Goal: Task Accomplishment & Management: Use online tool/utility

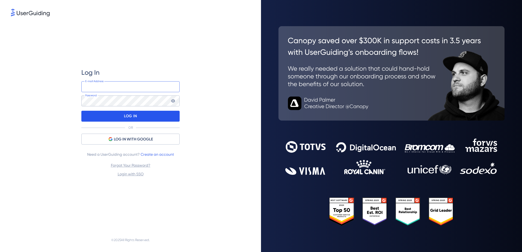
type input "[EMAIL_ADDRESS][DOMAIN_NAME]"
click at [125, 117] on p "LOG IN" at bounding box center [130, 116] width 13 height 9
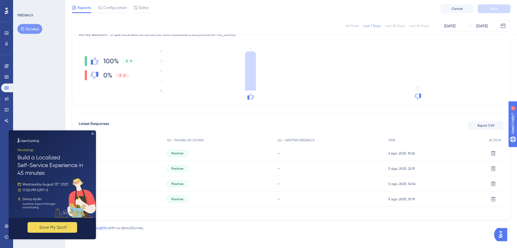
scroll to position [76, 0]
click at [227, 112] on div "All Times Last 7 Days Last 30 Days Last 90 Days [DATE] [DATE] Total Seen 56 Tot…" at bounding box center [291, 95] width 439 height 247
click at [93, 134] on icon "Close Preview" at bounding box center [93, 134] width 2 height 2
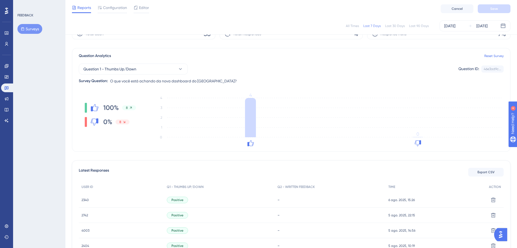
scroll to position [0, 0]
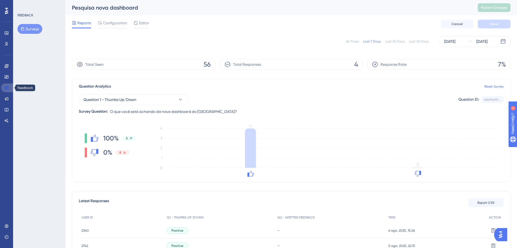
click at [10, 87] on link at bounding box center [7, 87] width 13 height 9
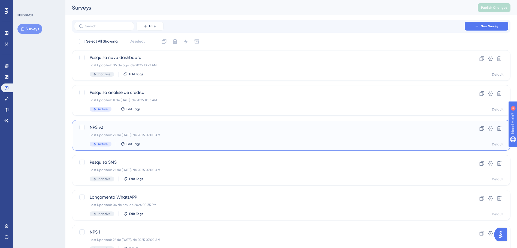
click at [190, 128] on span "NPS v2" at bounding box center [270, 127] width 360 height 7
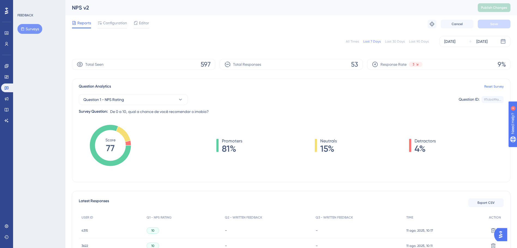
click at [416, 38] on div "All Times Last 7 Days Last 30 Days Last 90 Days [DATE] [DATE]" at bounding box center [291, 41] width 439 height 11
click at [416, 42] on div "Last 90 Days" at bounding box center [419, 41] width 20 height 4
click at [398, 38] on div "All Times Last 7 Days Last 30 Days Last 90 Days [DATE] [DATE]" at bounding box center [291, 41] width 439 height 11
click at [397, 41] on div "Last 30 Days" at bounding box center [395, 41] width 20 height 4
click at [376, 42] on div "Last 7 Days" at bounding box center [372, 41] width 17 height 4
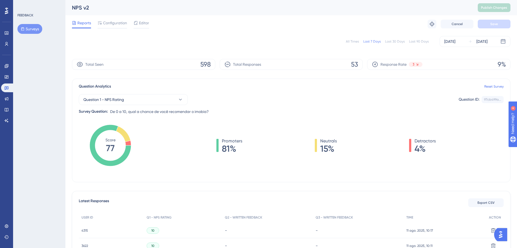
click at [356, 41] on div "All Times" at bounding box center [352, 41] width 13 height 4
click at [450, 42] on div "[DATE]" at bounding box center [450, 41] width 11 height 7
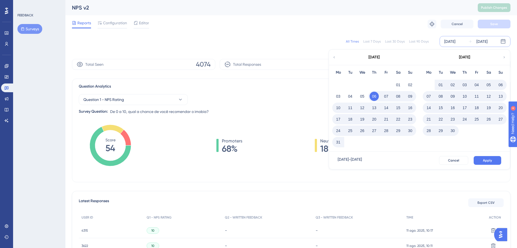
click at [502, 55] on div "[DATE]" at bounding box center [465, 57] width 90 height 15
click at [503, 58] on icon at bounding box center [505, 57] width 4 height 5
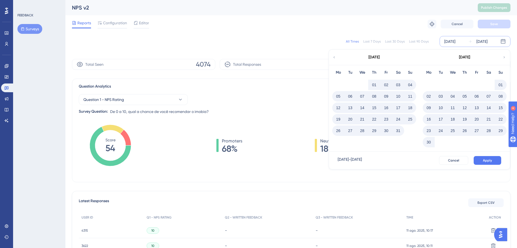
click at [504, 58] on icon at bounding box center [505, 57] width 4 height 5
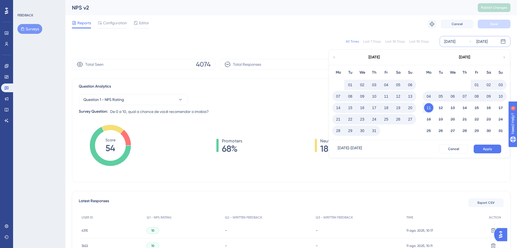
click at [349, 86] on button "01" at bounding box center [350, 84] width 9 height 9
click at [374, 131] on button "31" at bounding box center [374, 130] width 9 height 9
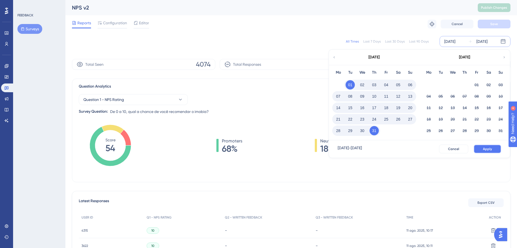
click at [486, 147] on span "Apply" at bounding box center [487, 149] width 9 height 4
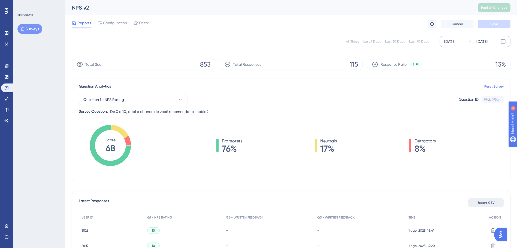
click at [483, 201] on span "Export CSV" at bounding box center [486, 202] width 17 height 4
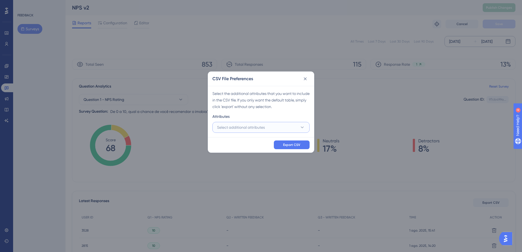
click at [271, 129] on button "Select additional attributes" at bounding box center [260, 127] width 97 height 11
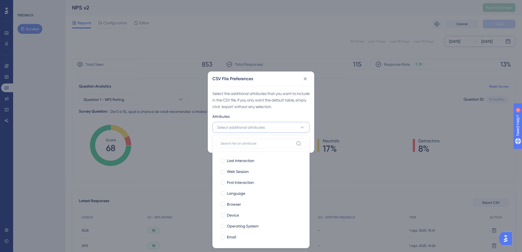
click at [242, 140] on label at bounding box center [261, 144] width 90 height 10
click at [242, 141] on input at bounding box center [256, 143] width 73 height 4
drag, startPoint x: 241, startPoint y: 141, endPoint x: 240, endPoint y: 143, distance: 2.9
click at [240, 142] on label at bounding box center [261, 144] width 90 height 10
click at [227, 125] on span "Select additional attributes" at bounding box center [241, 127] width 48 height 7
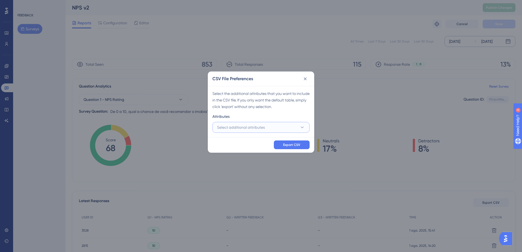
click at [227, 128] on span "Select additional attributes" at bounding box center [241, 127] width 48 height 7
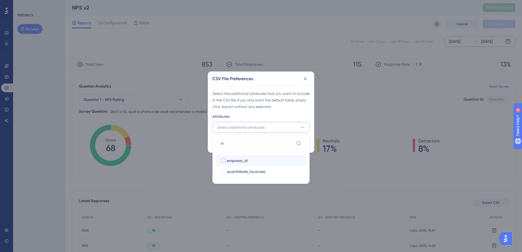
type input "id"
click at [233, 161] on span "empresa_id" at bounding box center [237, 160] width 21 height 7
checkbox input "true"
click at [238, 138] on div "id empresa_id empresa_id quantidade_locacoes quantidade_locacoes" at bounding box center [260, 159] width 97 height 49
click at [234, 142] on input "id" at bounding box center [256, 143] width 73 height 4
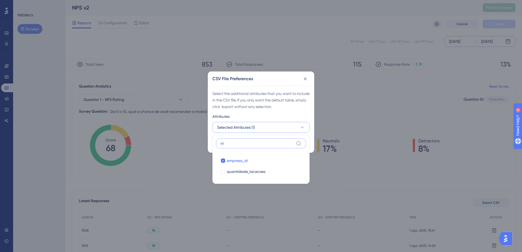
click at [234, 142] on input "id" at bounding box center [256, 143] width 73 height 4
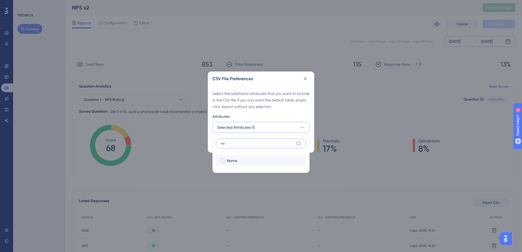
type input "na"
click at [229, 158] on span "Name" at bounding box center [232, 160] width 10 height 7
checkbox input "true"
click at [233, 145] on input "na" at bounding box center [256, 143] width 73 height 4
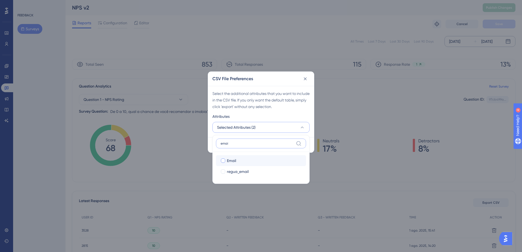
type input "emai"
click at [232, 160] on span "Email" at bounding box center [231, 160] width 9 height 7
checkbox input "true"
click at [235, 146] on label "emai" at bounding box center [261, 144] width 90 height 10
click at [235, 146] on input "emai" at bounding box center [256, 143] width 73 height 4
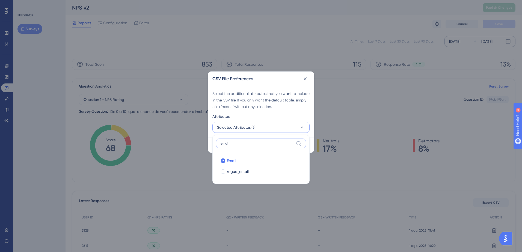
click at [235, 144] on input "emai" at bounding box center [256, 143] width 73 height 4
type input "e"
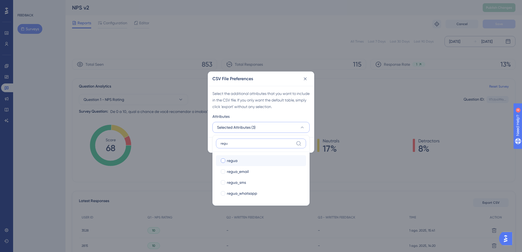
type input "regu"
click at [223, 159] on div at bounding box center [223, 160] width 4 height 4
checkbox input "true"
click at [239, 141] on label "regu" at bounding box center [261, 144] width 90 height 10
click at [239, 141] on input "regu" at bounding box center [256, 143] width 73 height 4
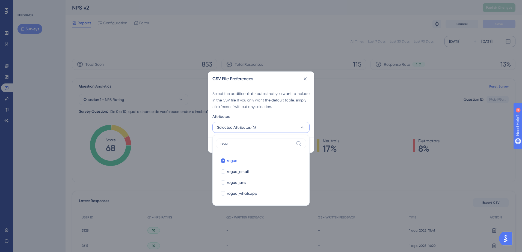
click at [239, 141] on label "regu" at bounding box center [261, 144] width 90 height 10
click at [239, 141] on input "regu" at bounding box center [256, 143] width 73 height 4
click at [237, 145] on input "regu" at bounding box center [256, 143] width 73 height 4
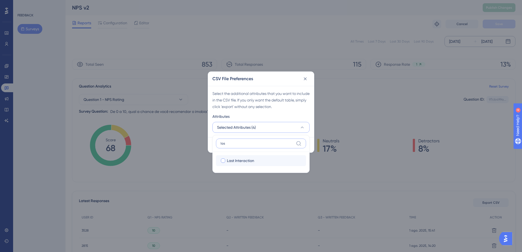
type input "las"
click at [234, 161] on span "Last Interaction" at bounding box center [240, 160] width 27 height 7
checkbox input "true"
click at [310, 134] on div "Select the additional attributes that you want to include in the CSV file. If y…" at bounding box center [261, 111] width 106 height 51
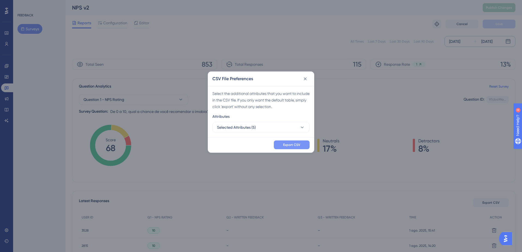
click at [293, 143] on span "Export CSV" at bounding box center [291, 145] width 17 height 4
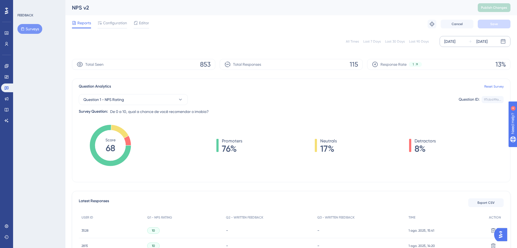
click at [454, 44] on div "[DATE]" at bounding box center [450, 41] width 11 height 7
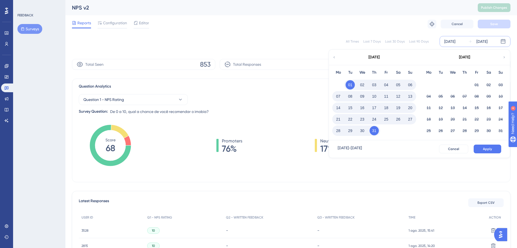
click at [374, 129] on button "31" at bounding box center [374, 130] width 9 height 9
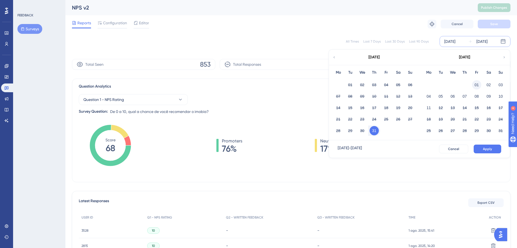
click at [477, 82] on button "01" at bounding box center [476, 84] width 9 height 9
click at [374, 135] on button "31" at bounding box center [374, 130] width 9 height 9
click at [430, 108] on button "11" at bounding box center [428, 107] width 9 height 9
click at [474, 84] on button "01" at bounding box center [476, 84] width 9 height 9
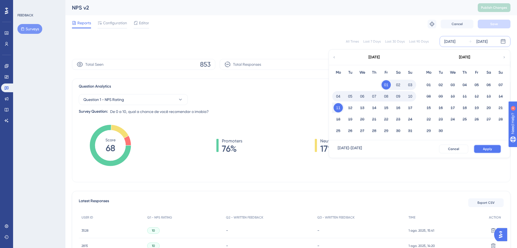
click at [494, 150] on button "Apply" at bounding box center [488, 149] width 28 height 9
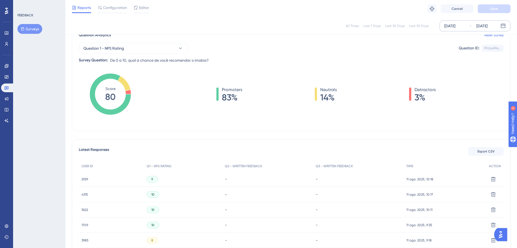
scroll to position [55, 0]
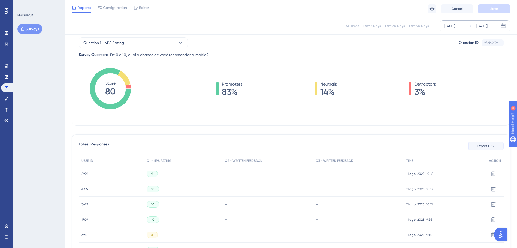
click at [485, 146] on span "Export CSV" at bounding box center [486, 146] width 17 height 4
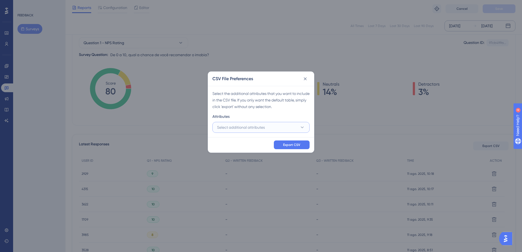
click at [259, 129] on span "Select additional attributes" at bounding box center [241, 127] width 48 height 7
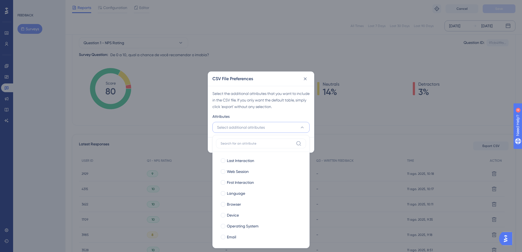
click at [238, 144] on input at bounding box center [256, 143] width 73 height 4
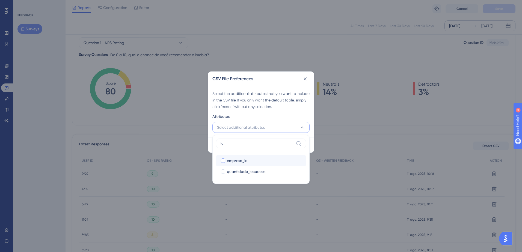
type input "id"
click at [225, 157] on label "empresa_id" at bounding box center [260, 160] width 81 height 7
checkbox input "true"
click at [262, 146] on label "id" at bounding box center [261, 144] width 90 height 10
click at [262, 146] on input "id" at bounding box center [256, 143] width 73 height 4
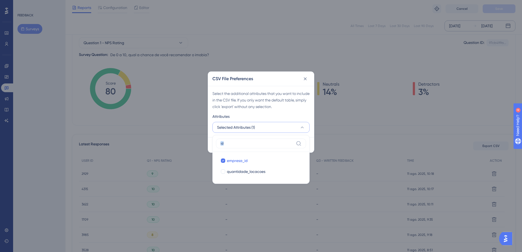
click at [262, 146] on label "id" at bounding box center [261, 144] width 90 height 10
click at [262, 146] on input "id" at bounding box center [256, 143] width 73 height 4
drag, startPoint x: 262, startPoint y: 146, endPoint x: 243, endPoint y: 145, distance: 19.1
click at [243, 146] on label "id" at bounding box center [261, 144] width 90 height 10
click at [243, 146] on input "id" at bounding box center [256, 143] width 73 height 4
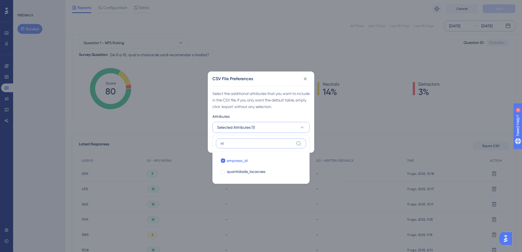
type input "i"
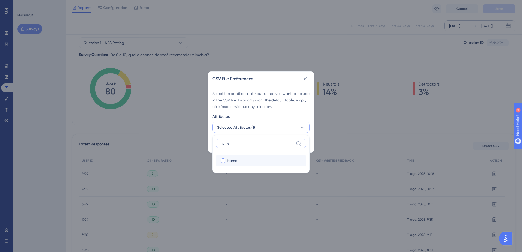
type input "name"
click at [229, 163] on span "Name" at bounding box center [232, 160] width 10 height 7
checkbox input "true"
click at [234, 141] on input "name" at bounding box center [256, 143] width 73 height 4
type input "n"
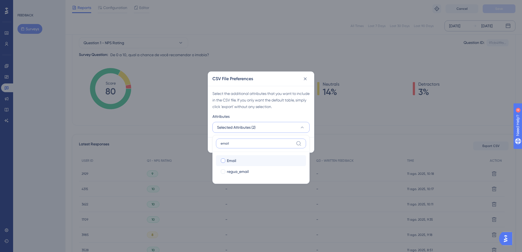
type input "email"
click at [224, 160] on div at bounding box center [223, 160] width 4 height 4
checkbox input "true"
click at [237, 143] on input "email" at bounding box center [256, 143] width 73 height 4
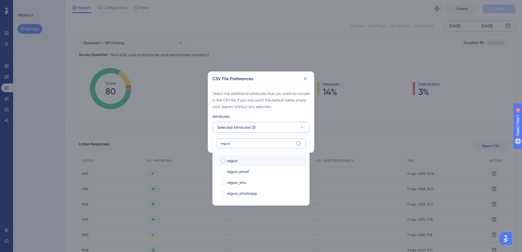
type input "regua"
click at [224, 161] on div at bounding box center [223, 160] width 4 height 4
checkbox input "true"
click at [239, 147] on label "regua" at bounding box center [261, 144] width 90 height 10
click at [239, 146] on input "regua" at bounding box center [256, 143] width 73 height 4
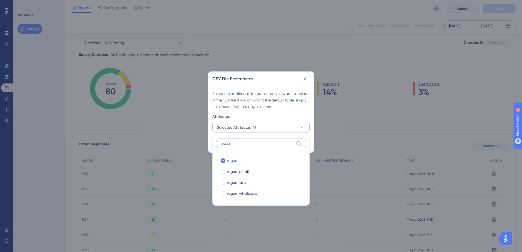
click at [240, 143] on input "regua" at bounding box center [256, 143] width 73 height 4
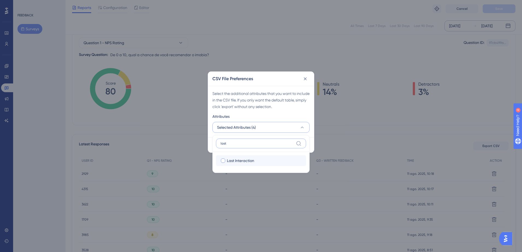
type input "last"
click at [235, 163] on span "Last Interaction" at bounding box center [240, 160] width 27 height 7
checkbox input "true"
click at [309, 132] on div "Selected Attributes (5)" at bounding box center [260, 127] width 97 height 11
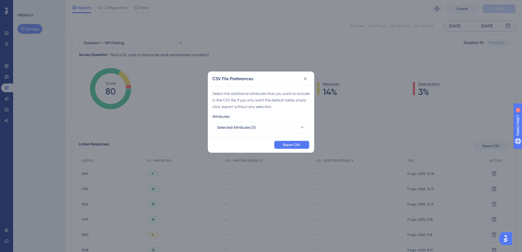
click at [304, 142] on button "Export CSV" at bounding box center [292, 144] width 36 height 9
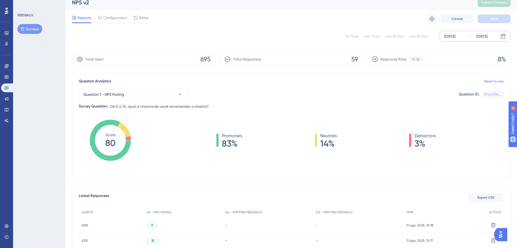
scroll to position [0, 0]
